Goal: Task Accomplishment & Management: Complete application form

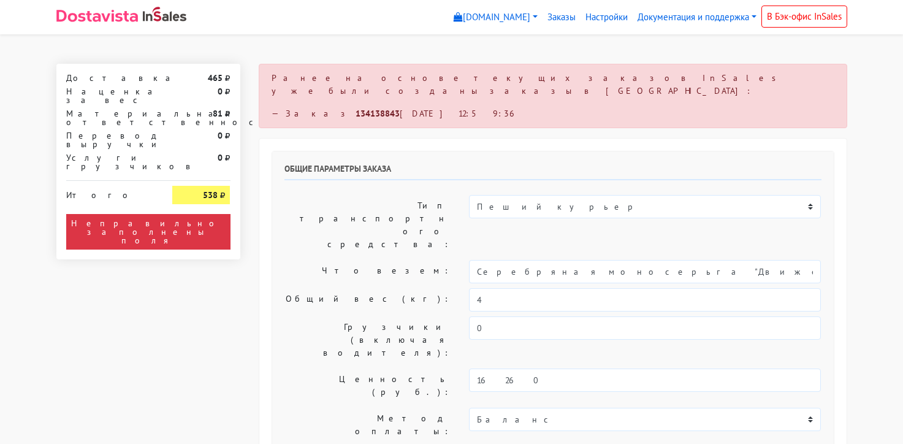
select select "11:00"
select select "20:00"
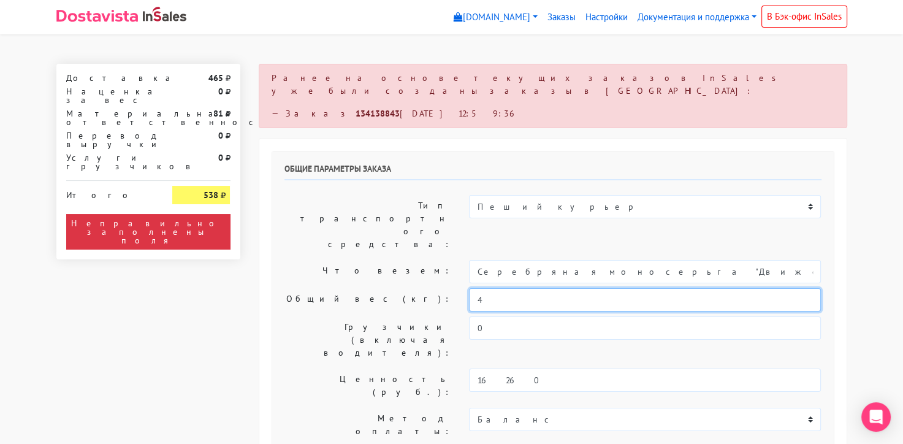
click at [547, 288] on input "4" at bounding box center [645, 299] width 352 height 23
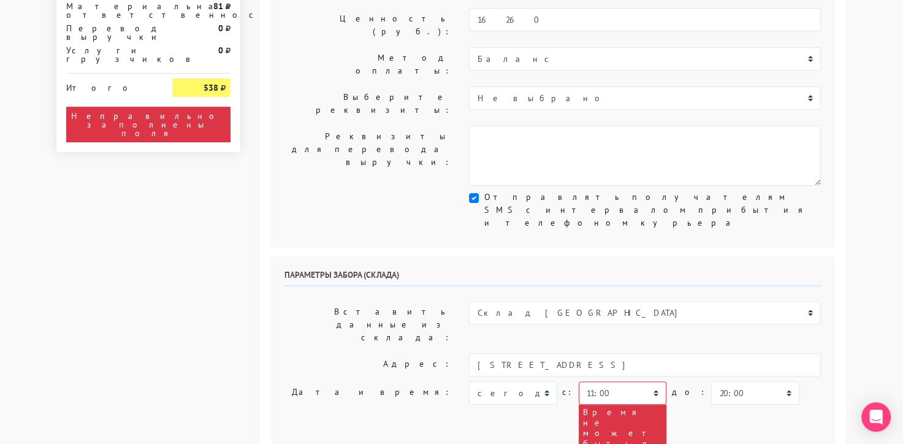
scroll to position [362, 0]
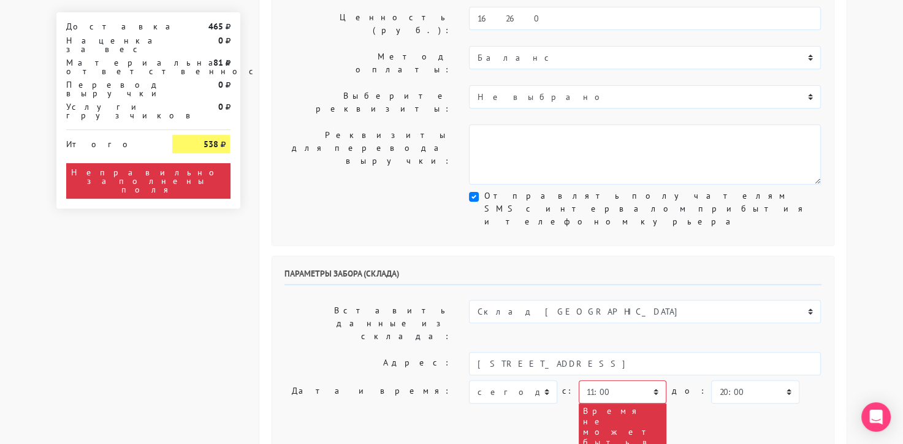
type input "0,5"
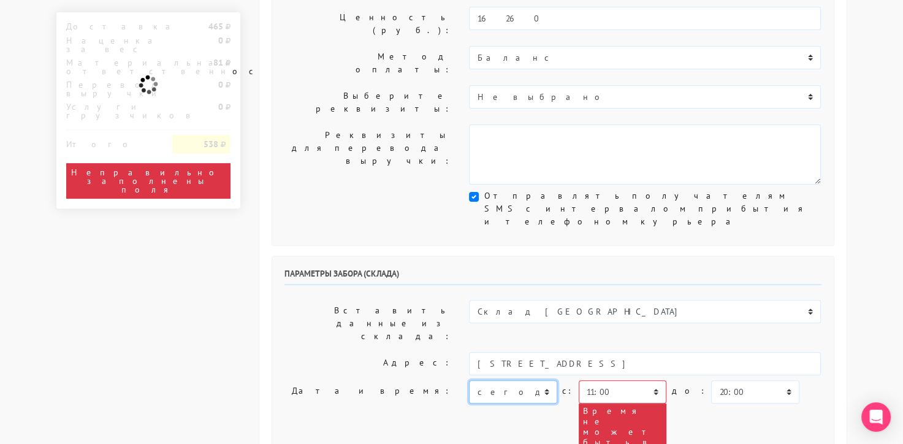
click at [520, 380] on select "[DATE] [DATE] [DATE] [DATE] [DATE] [DATE] [DATE] [DATE] [DATE]" at bounding box center [513, 391] width 88 height 23
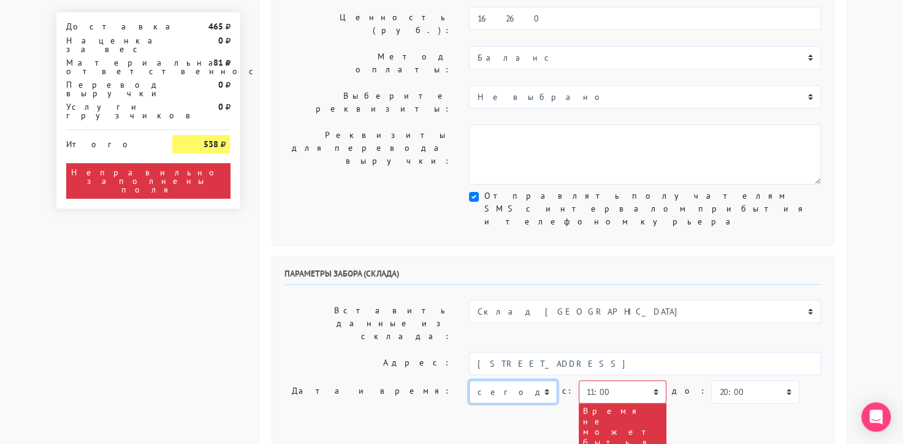
click at [469, 380] on select "[DATE] [DATE] [DATE] [DATE] [DATE] [DATE] [DATE] [DATE] [DATE]" at bounding box center [513, 391] width 88 height 23
click at [601, 380] on select "00:00 00:30 01:00 01:30 02:00 02:30 03:00 03:30 04:00 04:30 05:00 05:30 06:00 0…" at bounding box center [623, 391] width 88 height 23
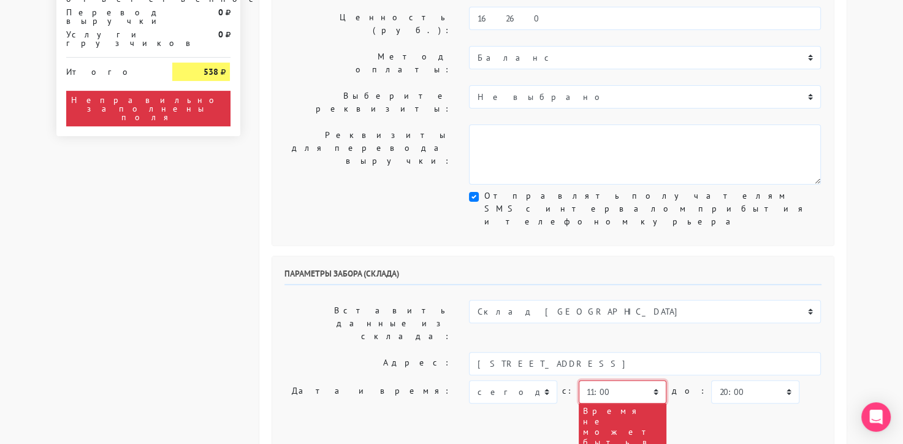
scroll to position [0, 0]
